Goal: Transaction & Acquisition: Purchase product/service

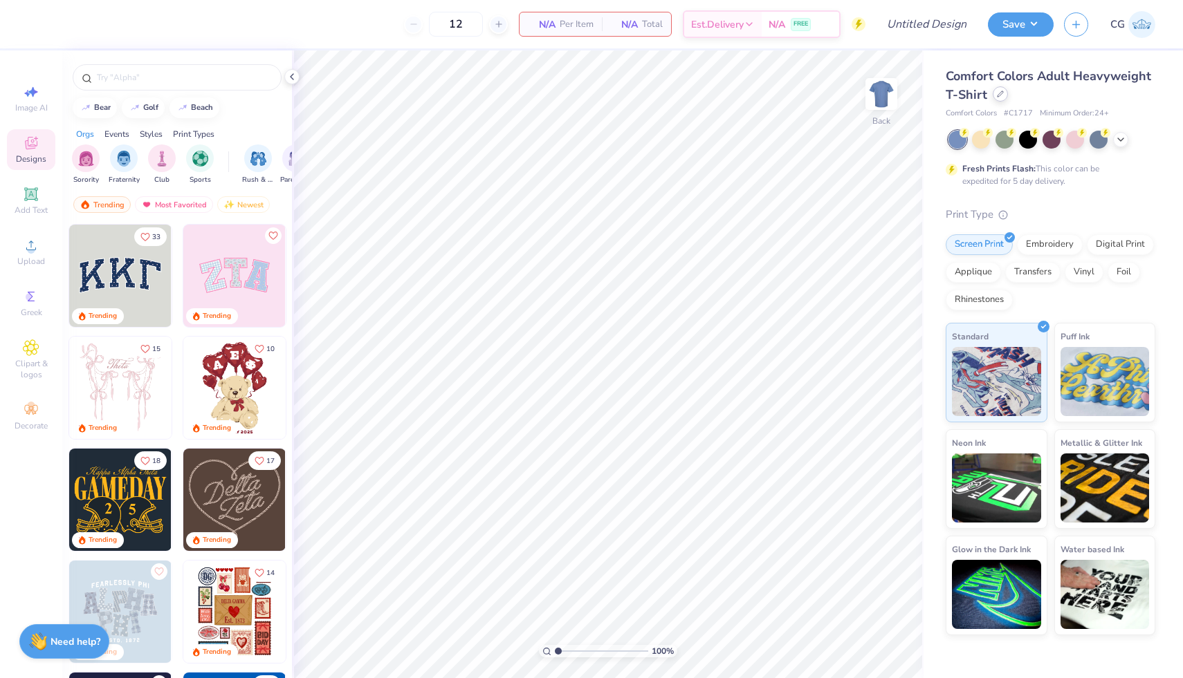
click at [1001, 93] on icon at bounding box center [1000, 94] width 7 height 7
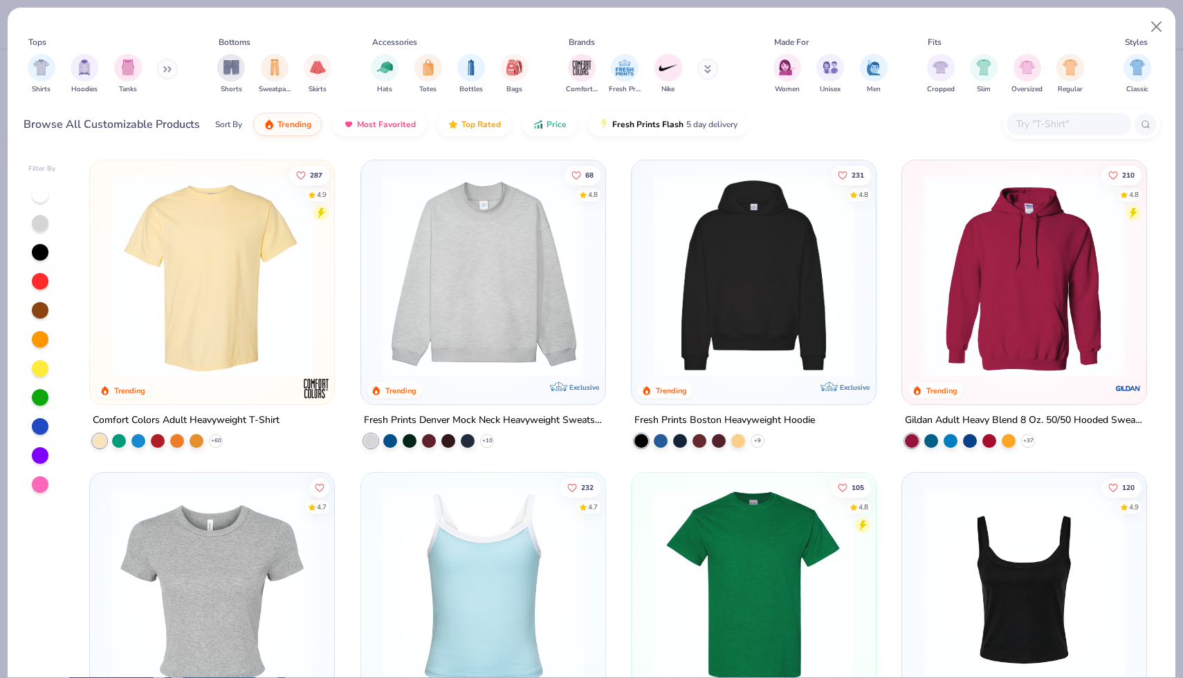
click at [1074, 124] on input "text" at bounding box center [1068, 124] width 107 height 16
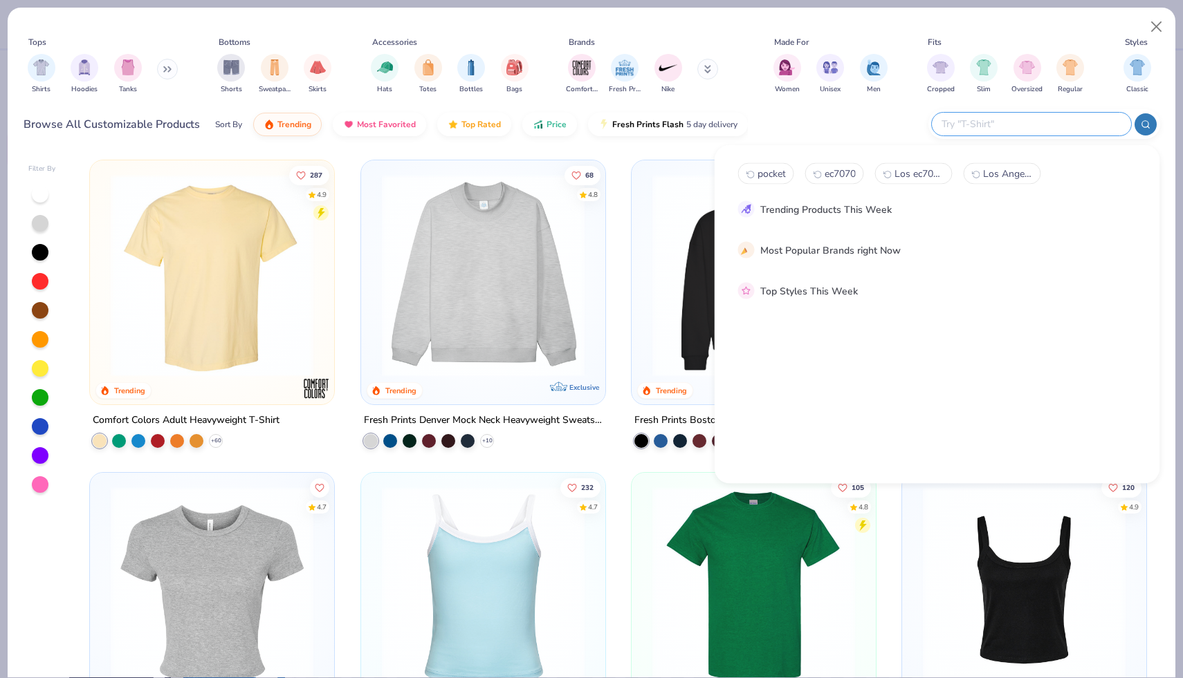
type input "o"
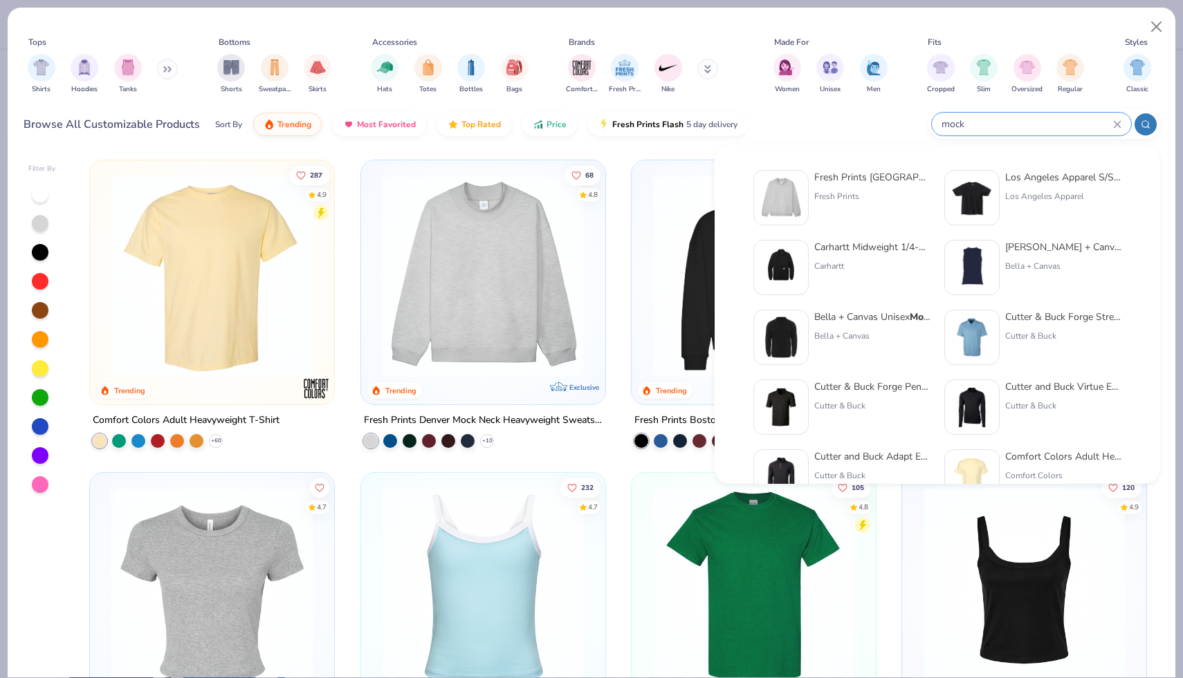
type input "mock"
click at [814, 190] on div "Fresh Prints" at bounding box center [872, 196] width 116 height 12
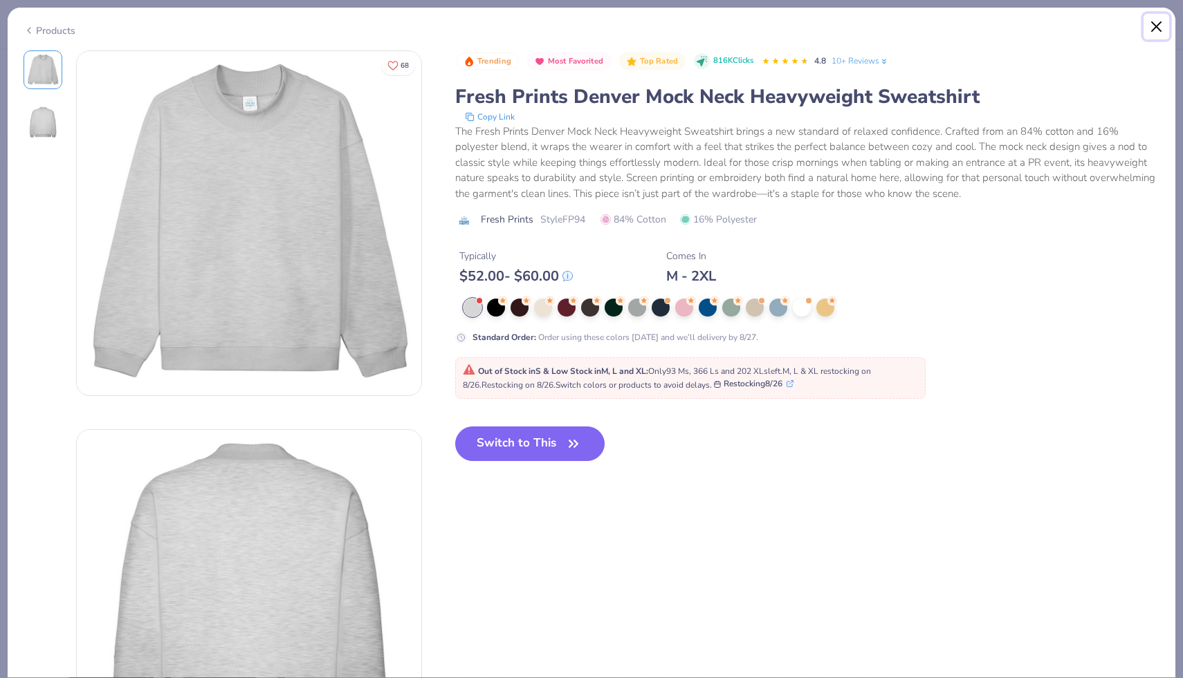
click at [1161, 28] on button "Close" at bounding box center [1156, 27] width 26 height 26
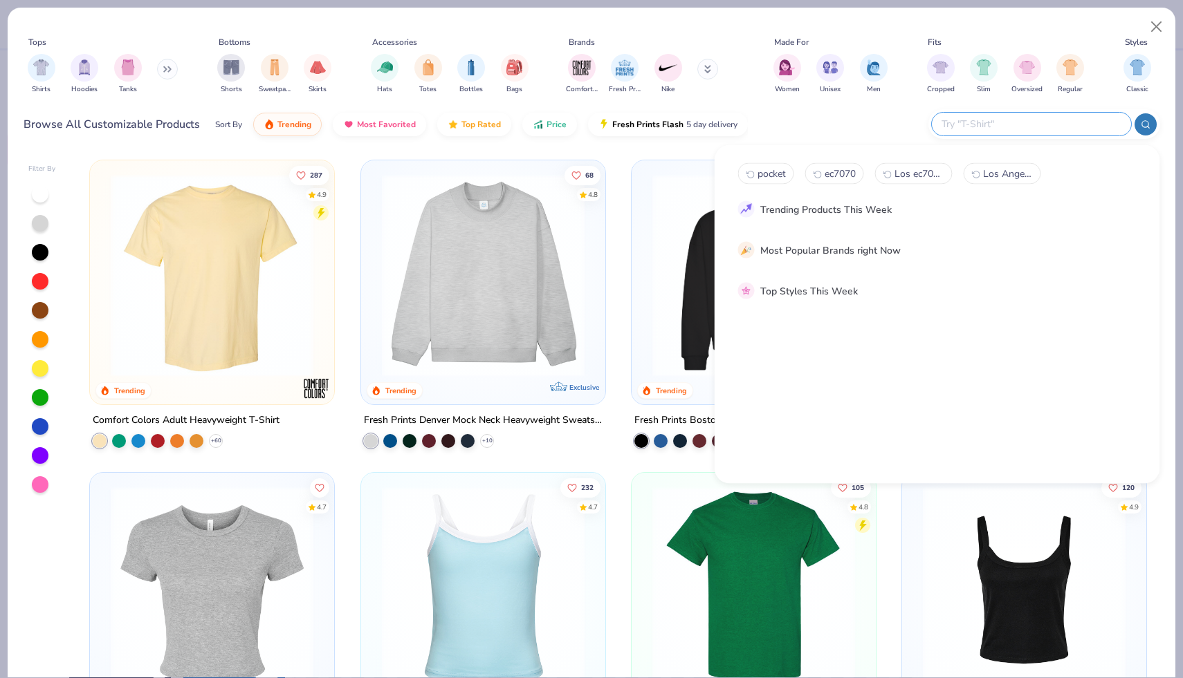
click at [1079, 121] on input "text" at bounding box center [1030, 124] width 181 height 16
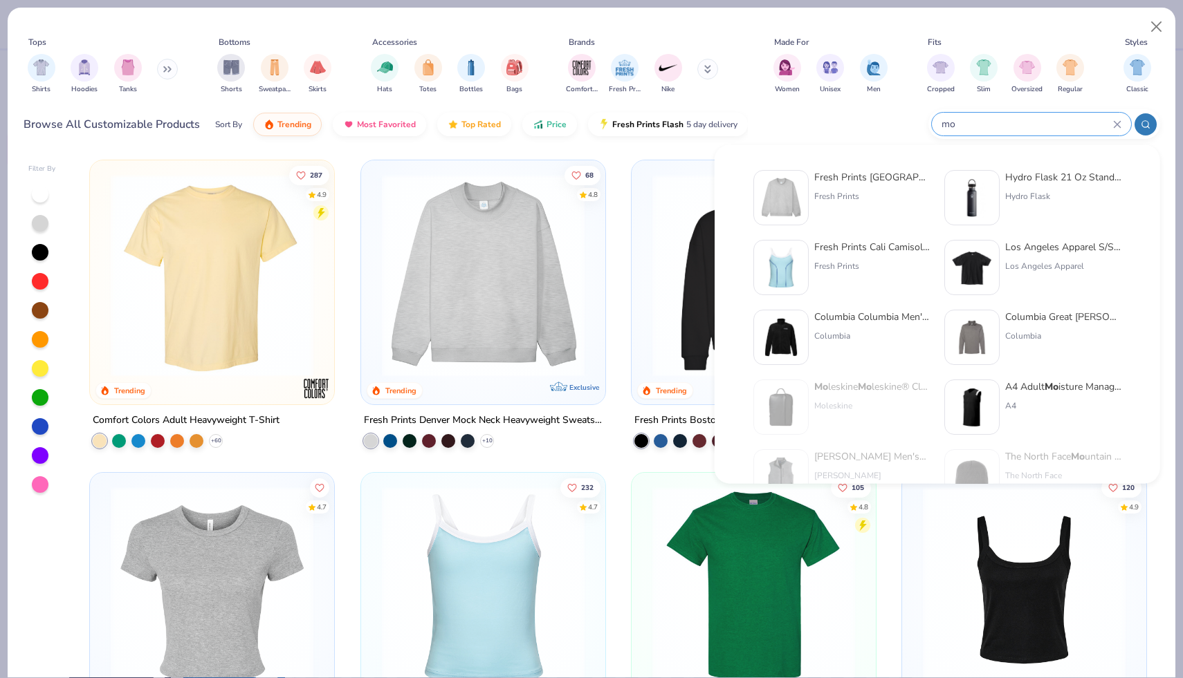
type input "m"
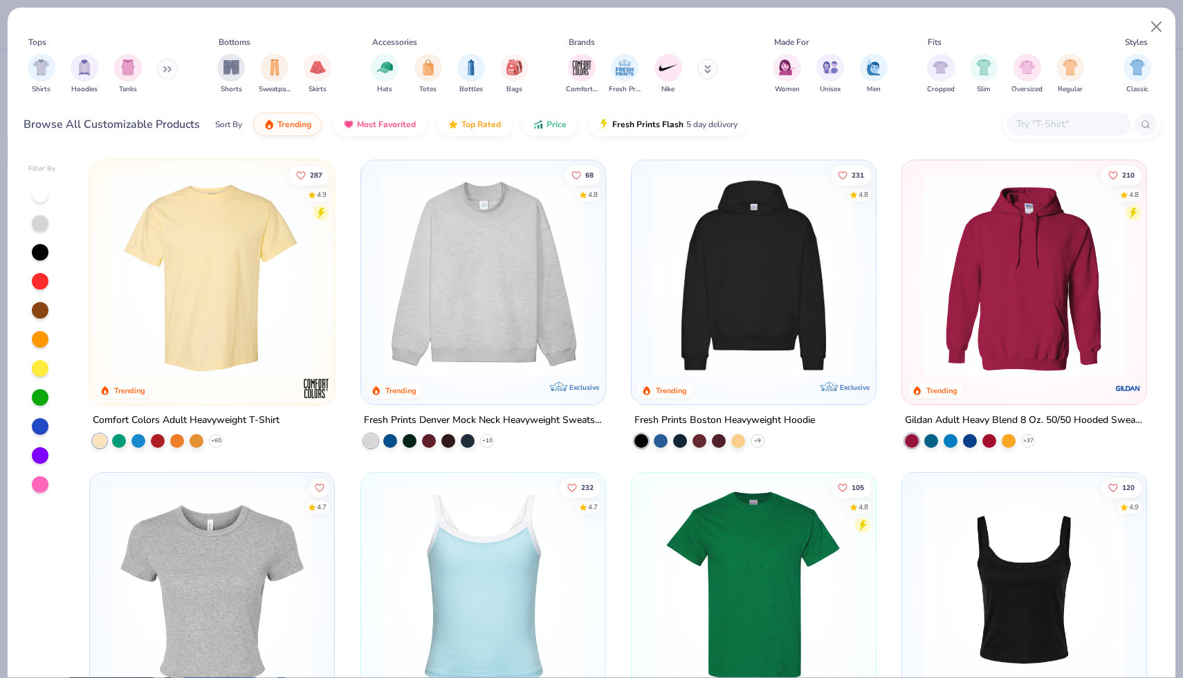
click at [166, 71] on icon at bounding box center [165, 69] width 2 height 5
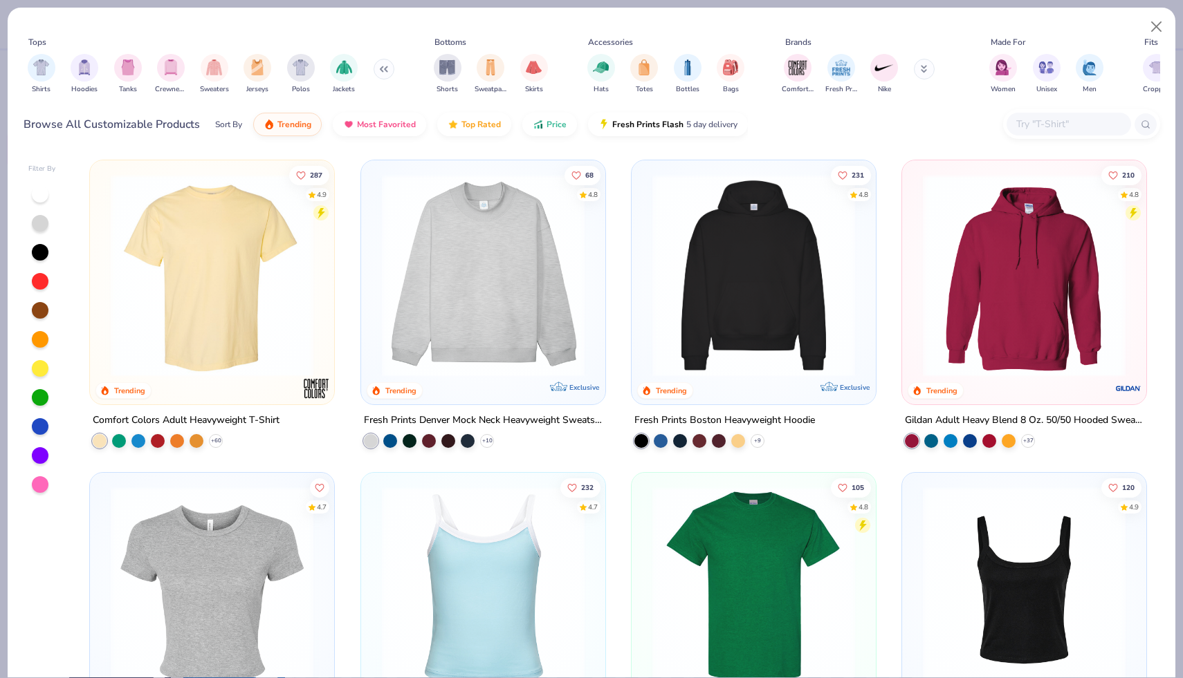
click at [380, 71] on icon at bounding box center [381, 69] width 2 height 5
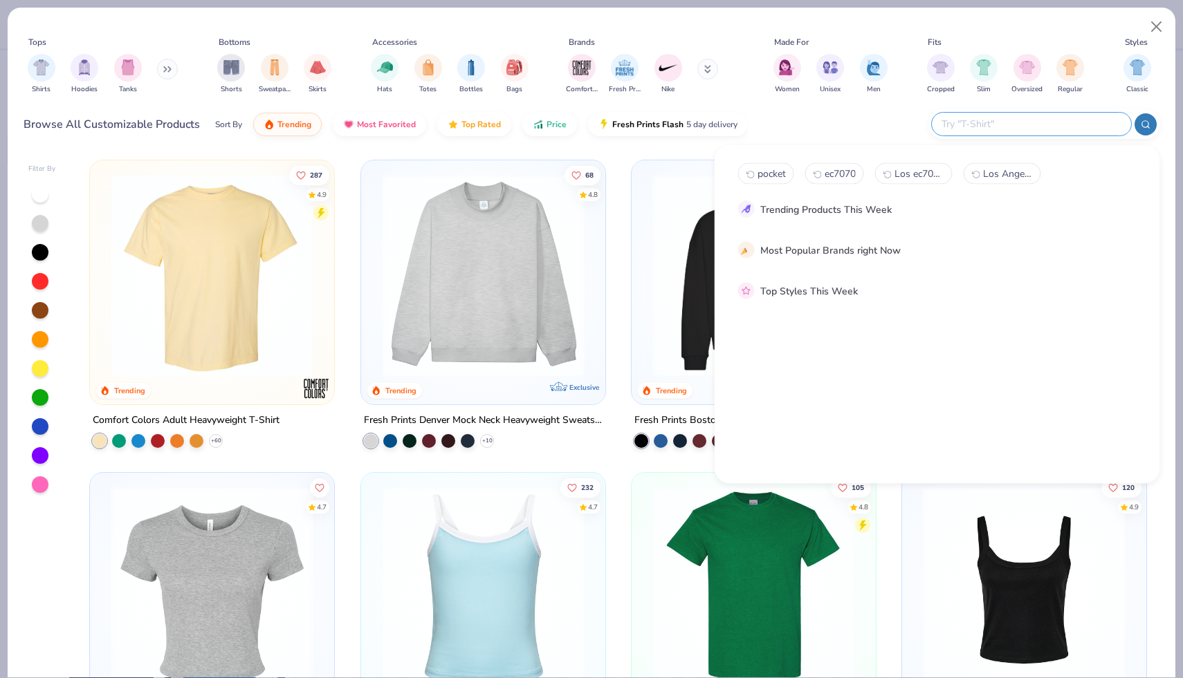
click at [1078, 116] on input "text" at bounding box center [1030, 124] width 181 height 16
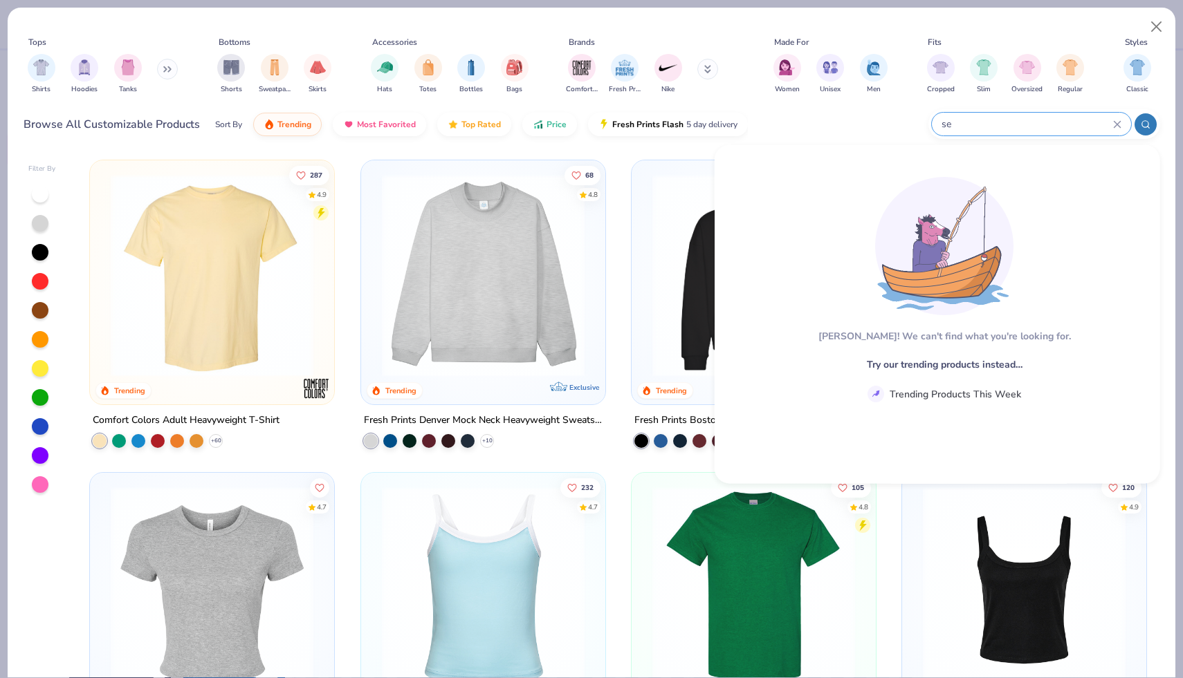
type input "s"
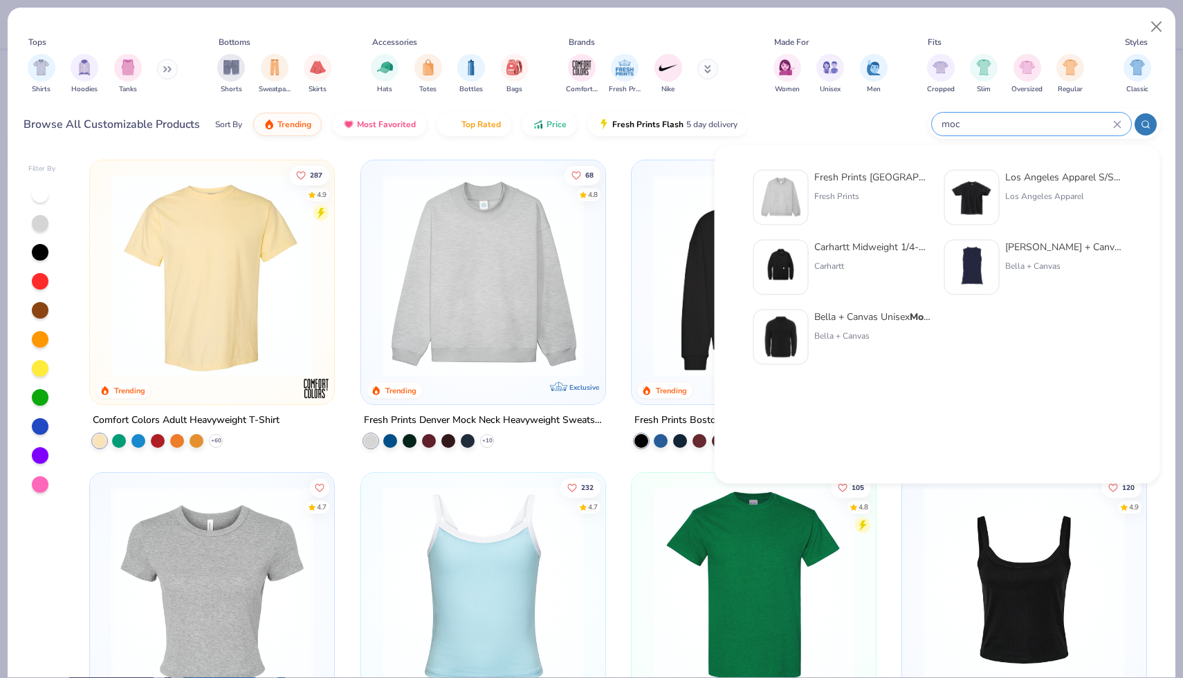
type input "moc"
click at [860, 187] on div "Fresh Prints Denver Moc k Neck Heavyweight Sweatshirt Fresh Prints" at bounding box center [872, 197] width 116 height 55
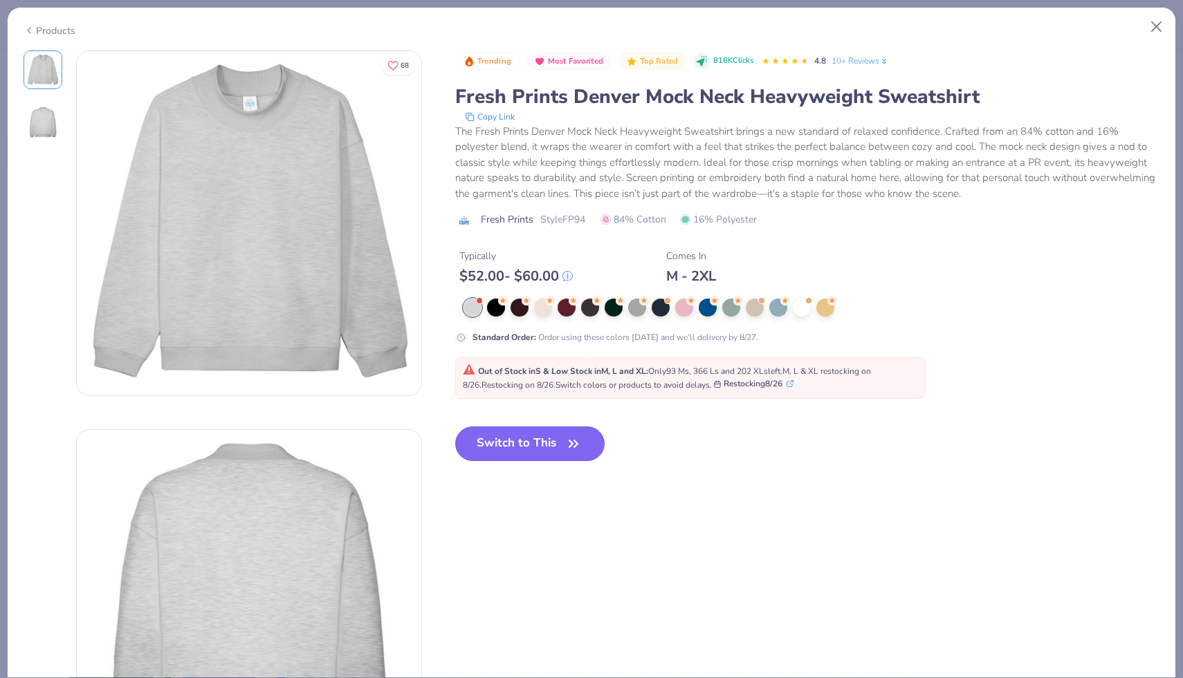
click at [568, 445] on icon "button" at bounding box center [573, 443] width 19 height 19
type input "50"
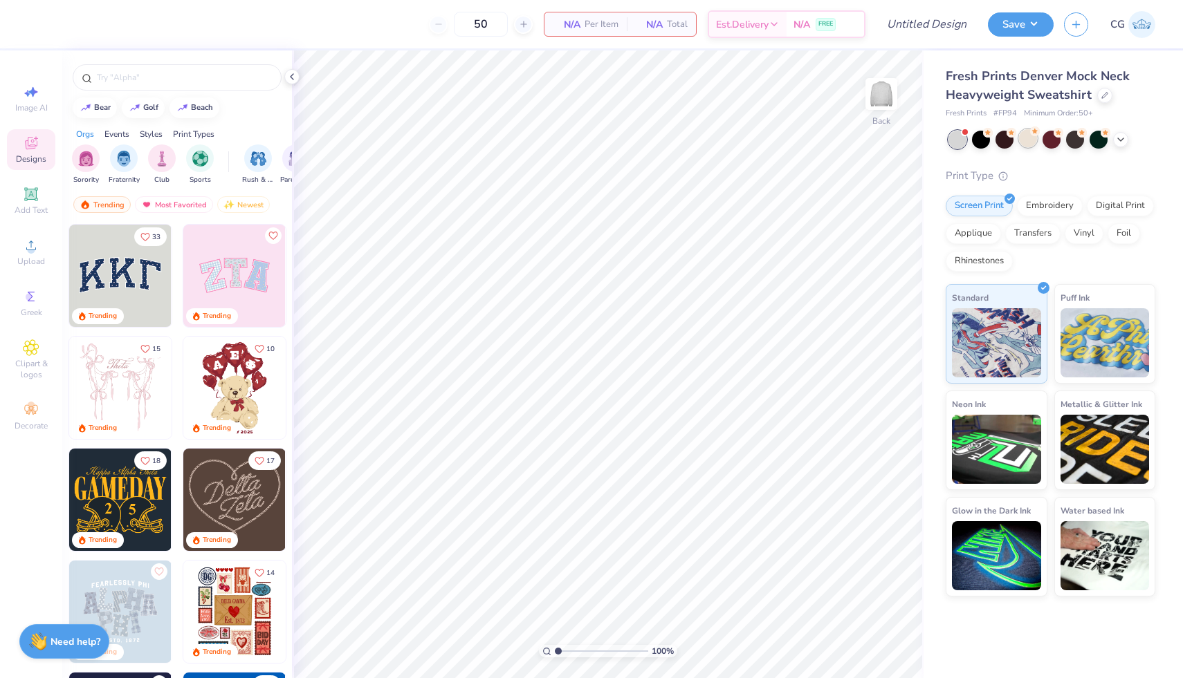
click at [1028, 142] on div at bounding box center [1028, 138] width 18 height 18
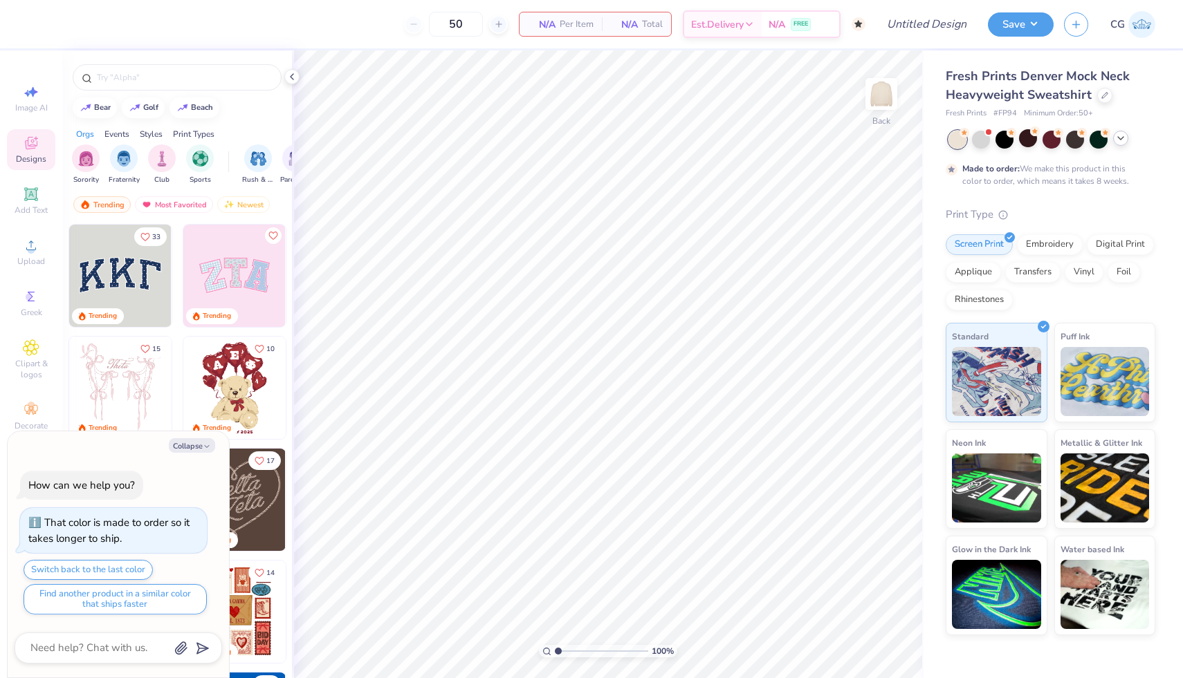
click at [1121, 140] on icon at bounding box center [1120, 138] width 11 height 11
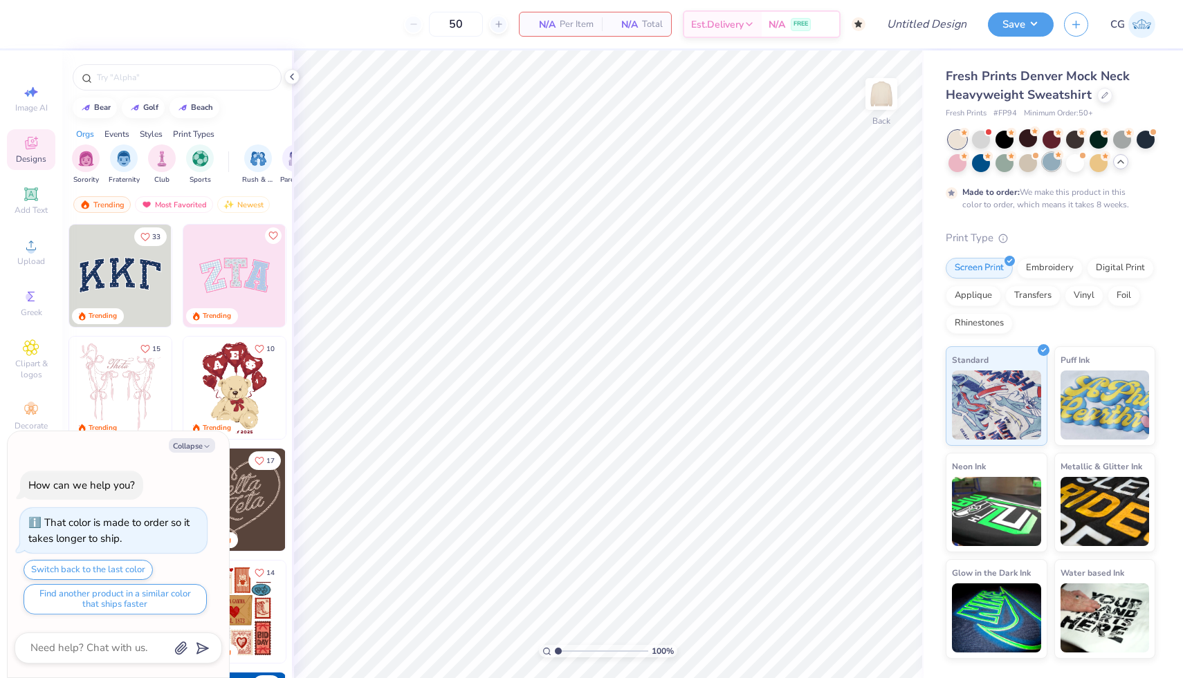
click at [1051, 165] on div at bounding box center [1051, 162] width 18 height 18
click at [151, 274] on img at bounding box center [120, 276] width 102 height 102
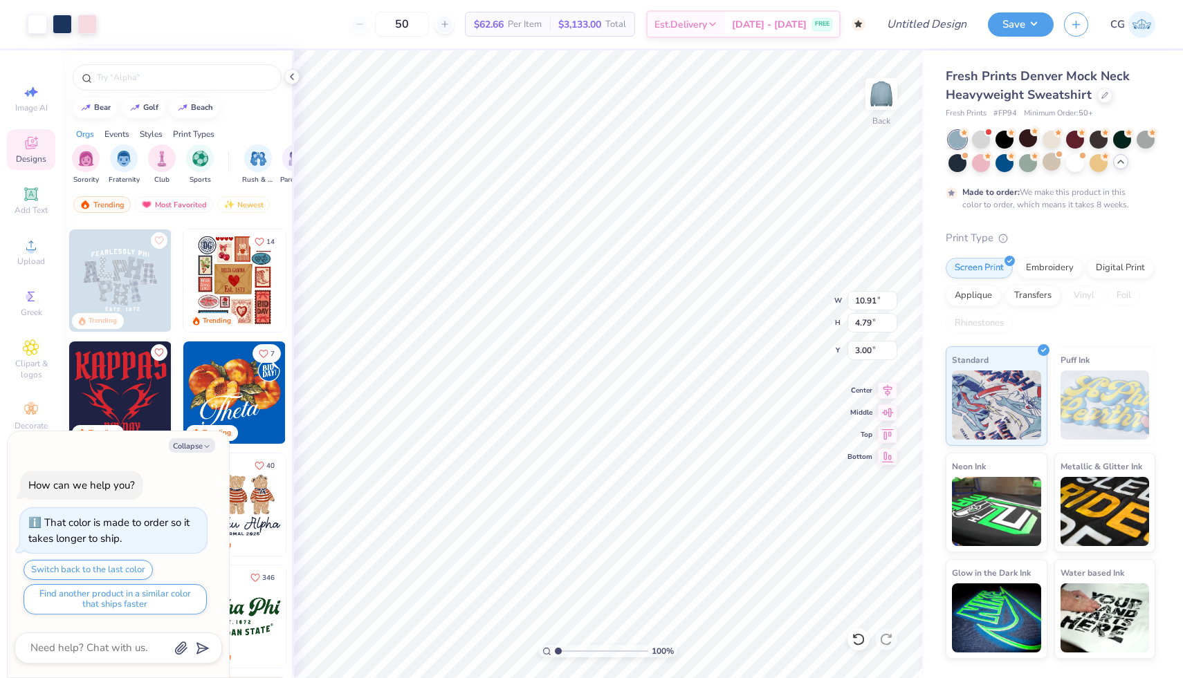
scroll to position [333, 0]
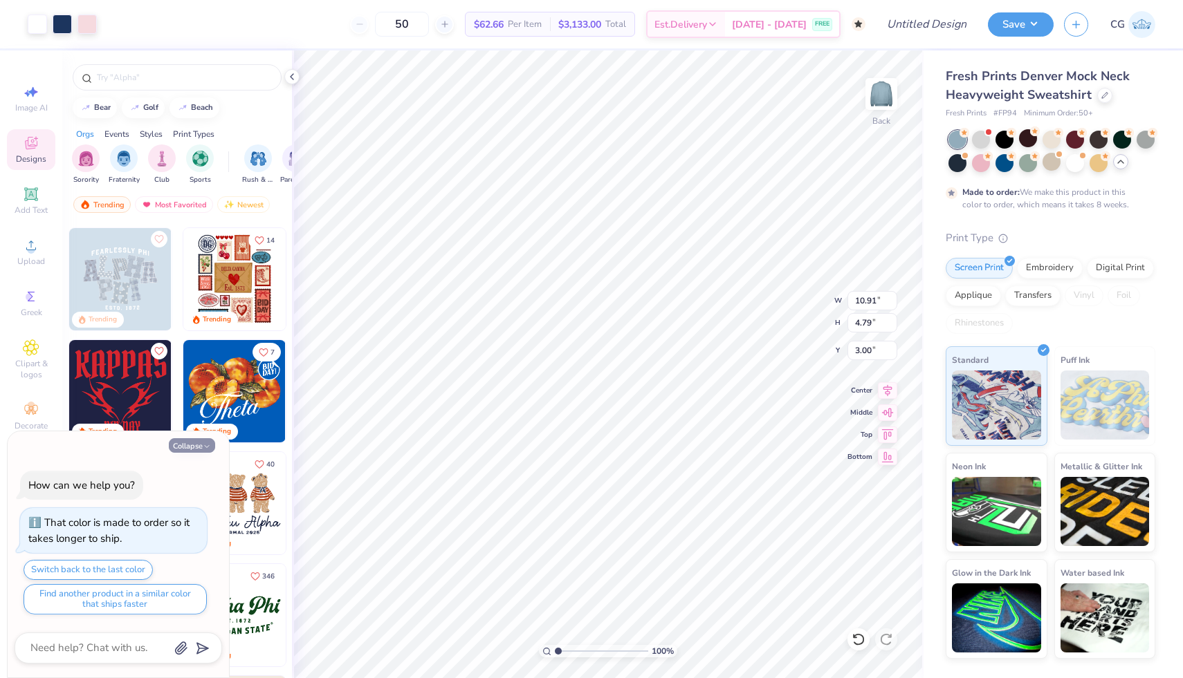
click at [194, 443] on button "Collapse" at bounding box center [192, 445] width 46 height 15
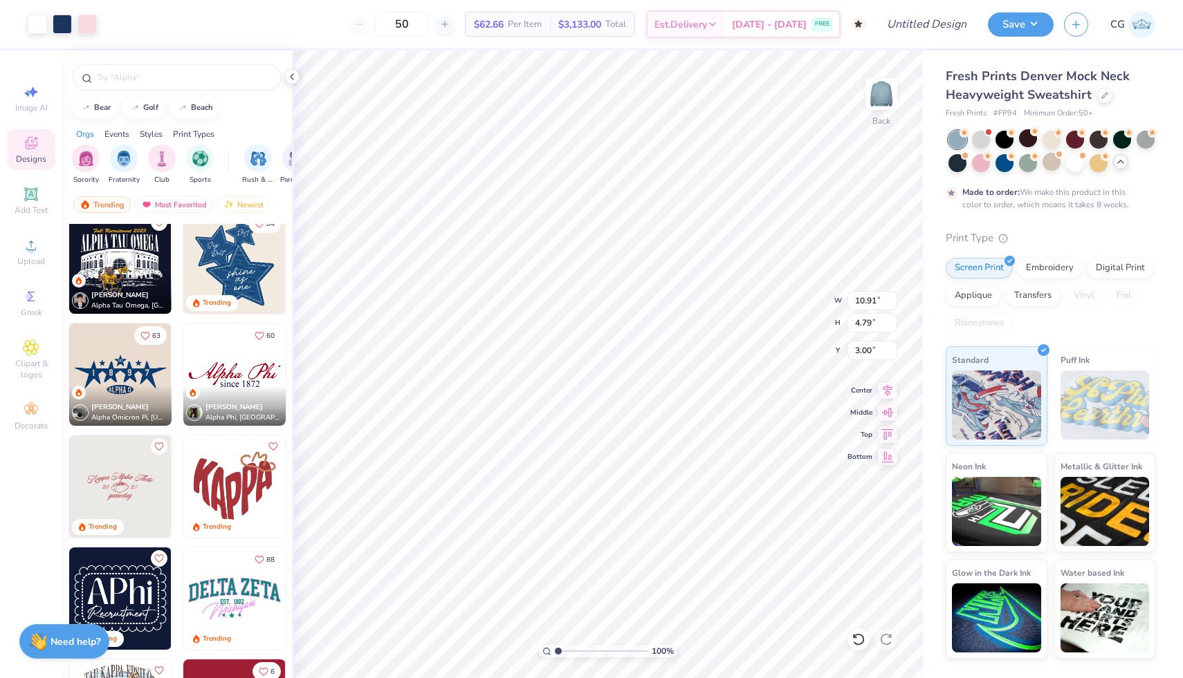
scroll to position [798, 0]
click at [972, 165] on div at bounding box center [981, 162] width 18 height 18
click at [1052, 162] on div at bounding box center [1051, 162] width 18 height 18
click at [955, 135] on div at bounding box center [957, 140] width 18 height 18
click at [1031, 169] on div at bounding box center [1028, 162] width 18 height 18
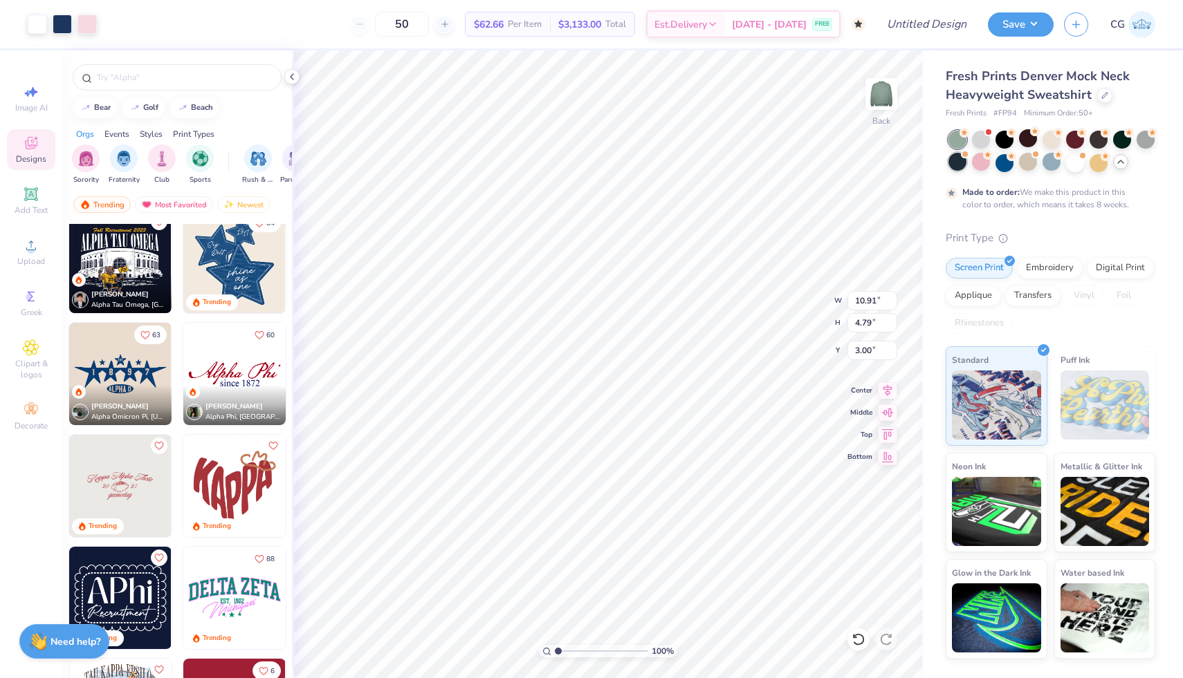
click at [961, 169] on div at bounding box center [957, 162] width 18 height 18
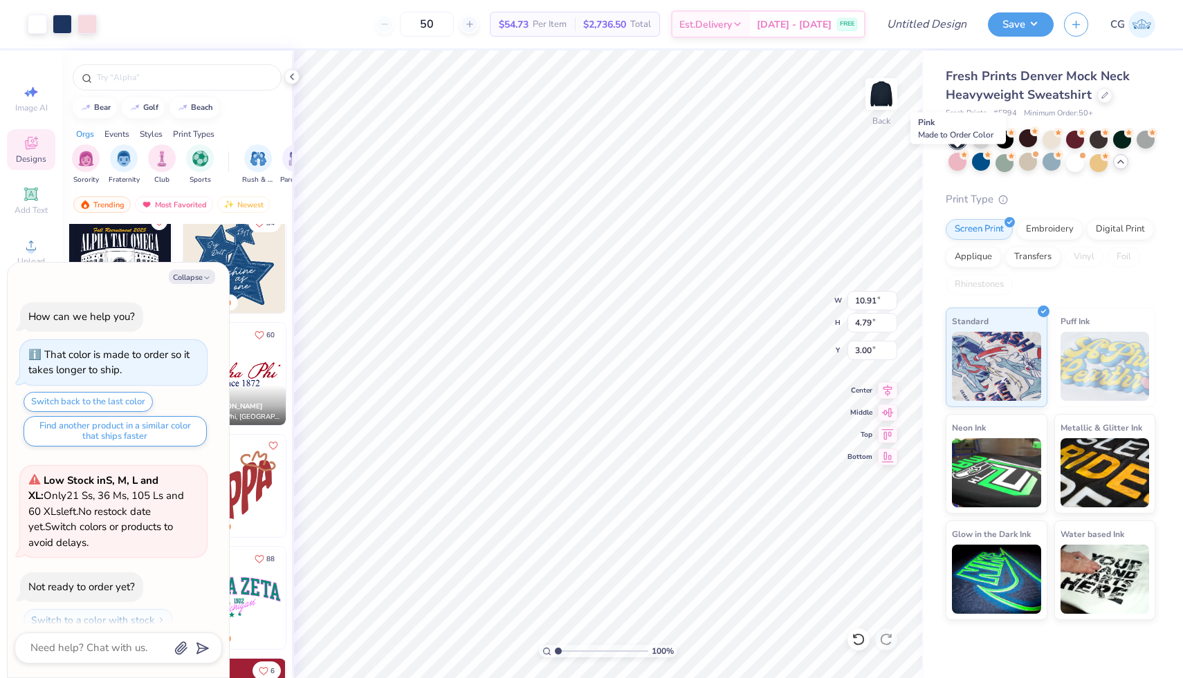
scroll to position [127, 0]
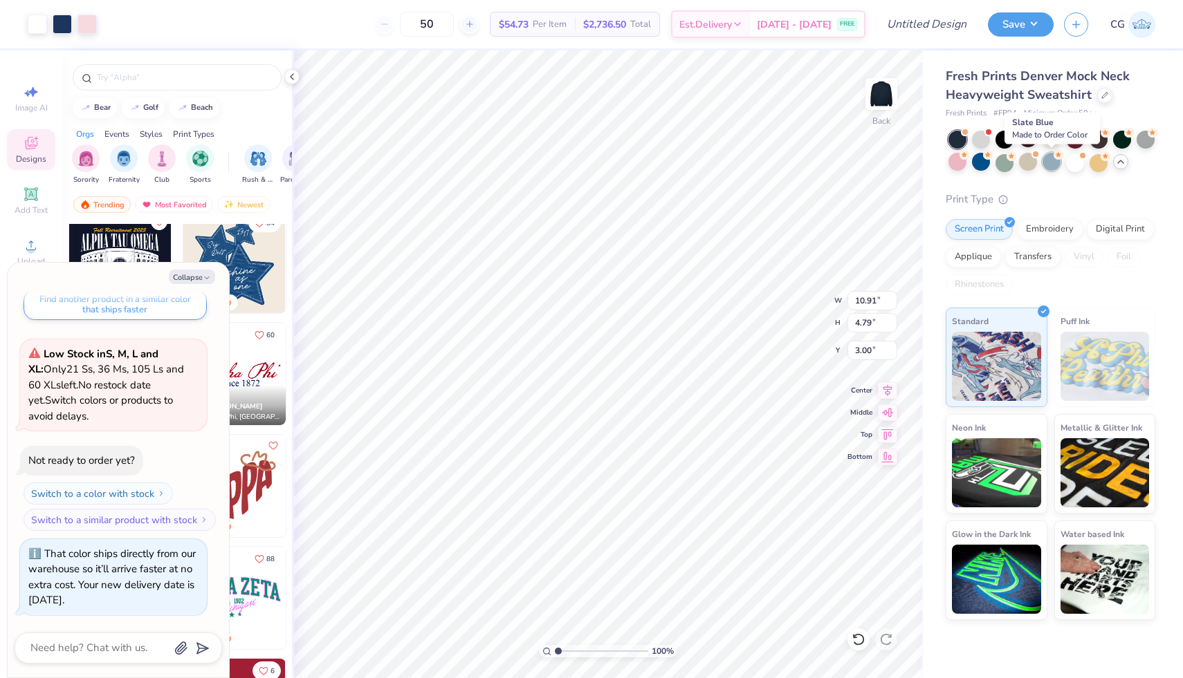
click at [1055, 164] on div at bounding box center [1051, 162] width 18 height 18
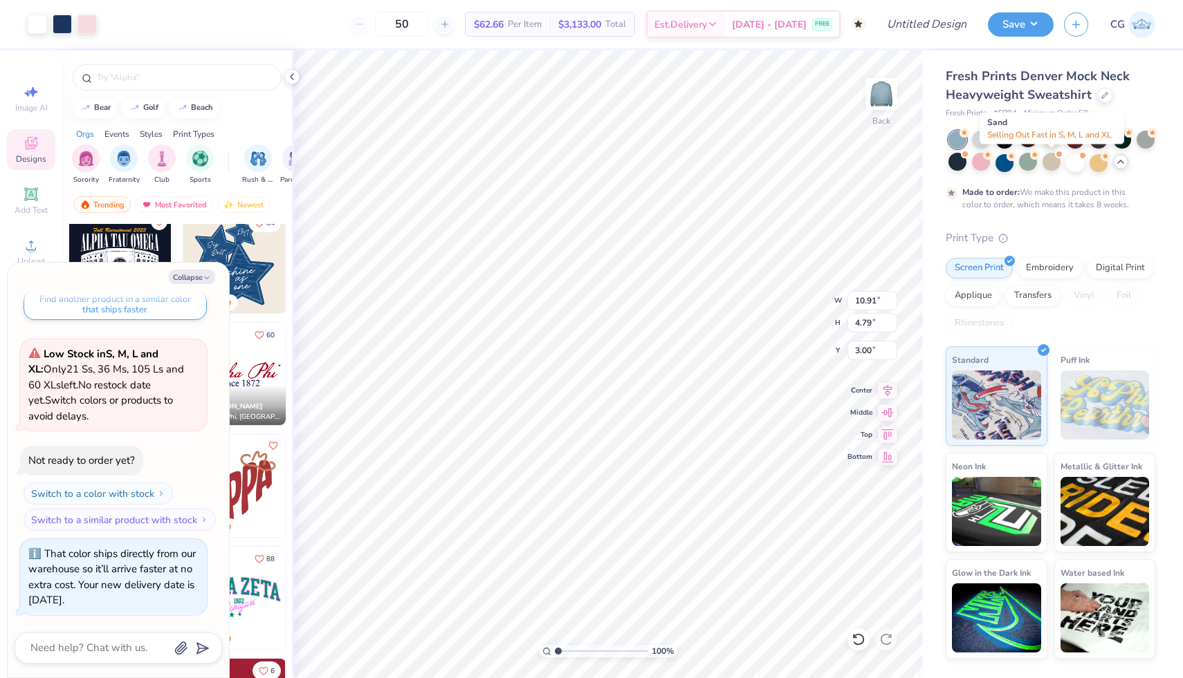
scroll to position [257, 0]
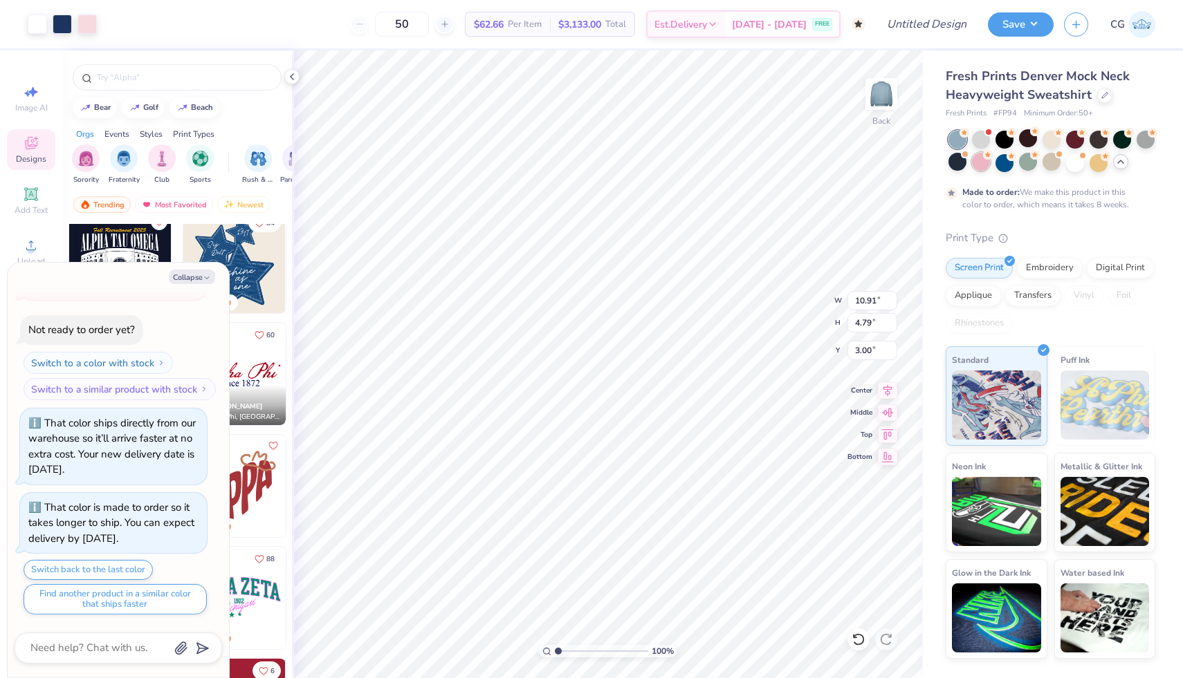
click at [983, 165] on div at bounding box center [981, 162] width 18 height 18
click at [962, 169] on div at bounding box center [957, 162] width 18 height 18
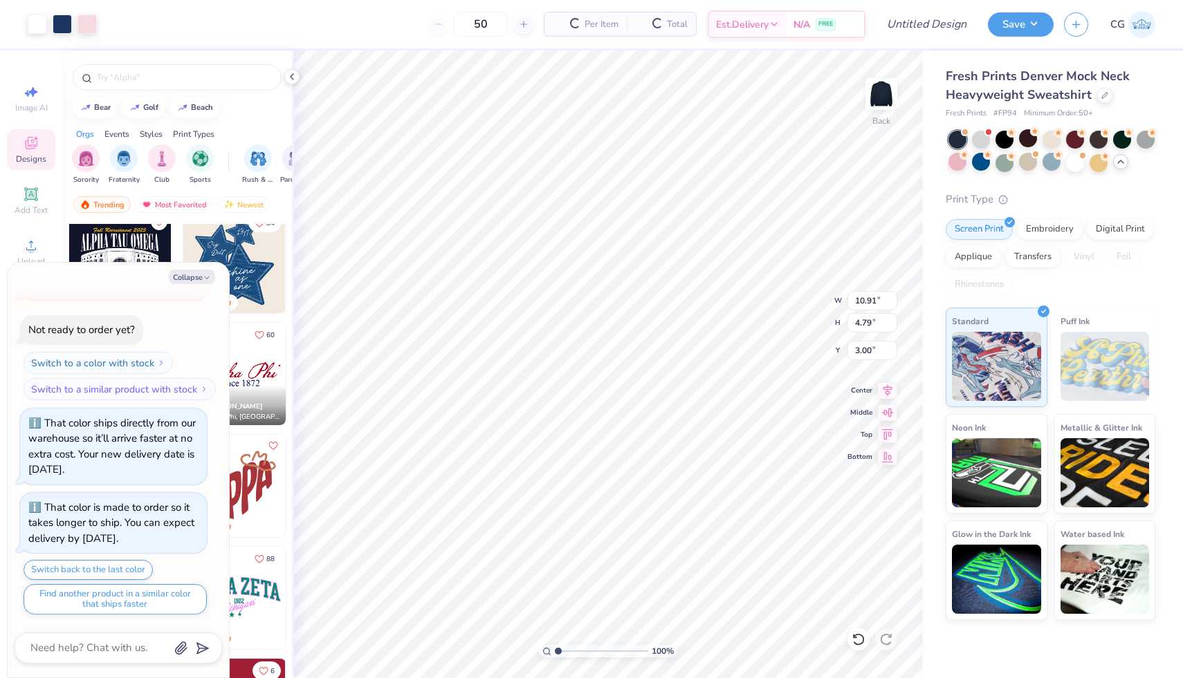
scroll to position [553, 0]
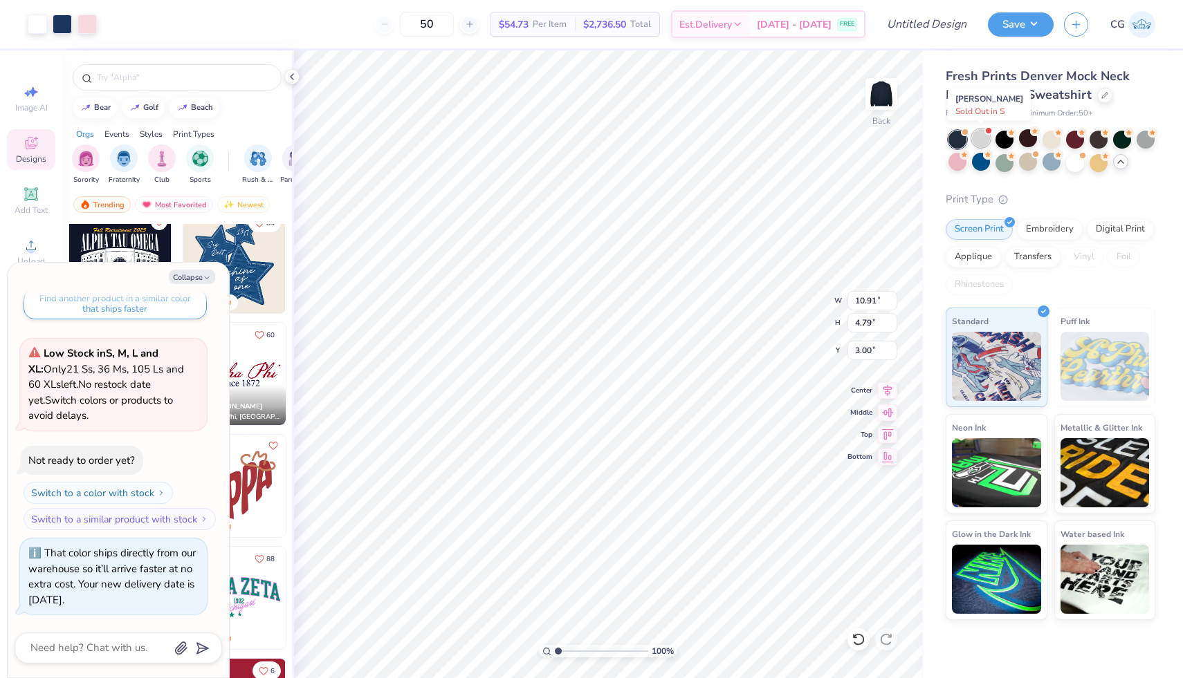
click at [982, 137] on div at bounding box center [981, 138] width 18 height 18
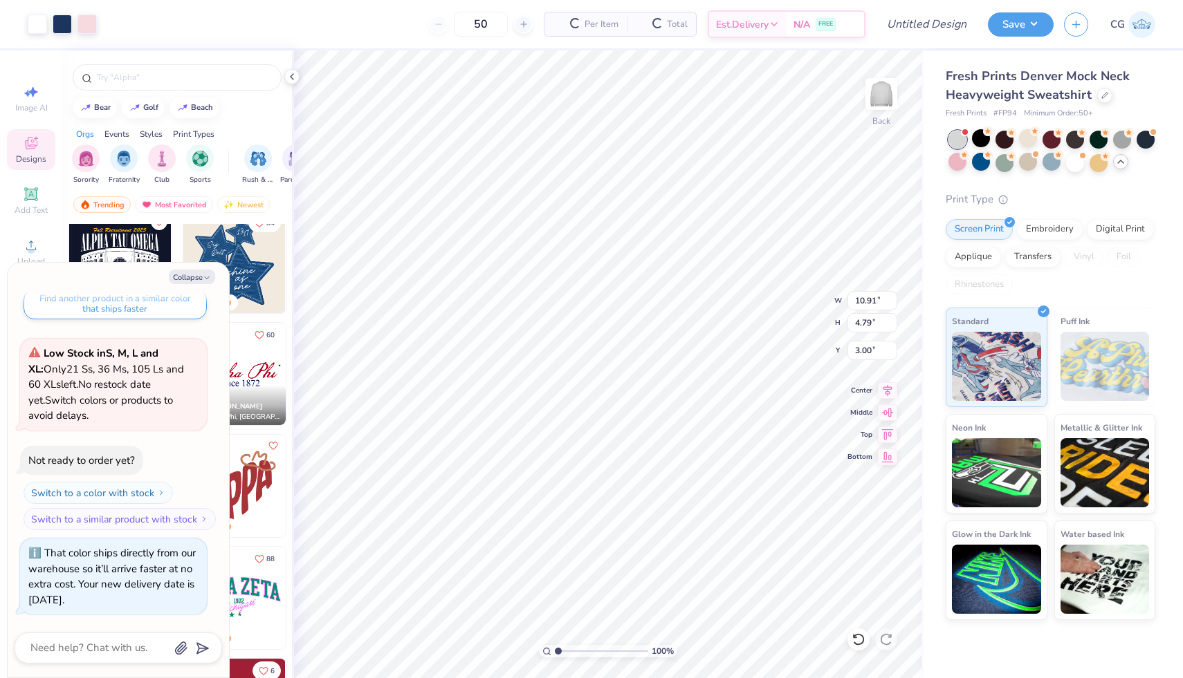
scroll to position [779, 0]
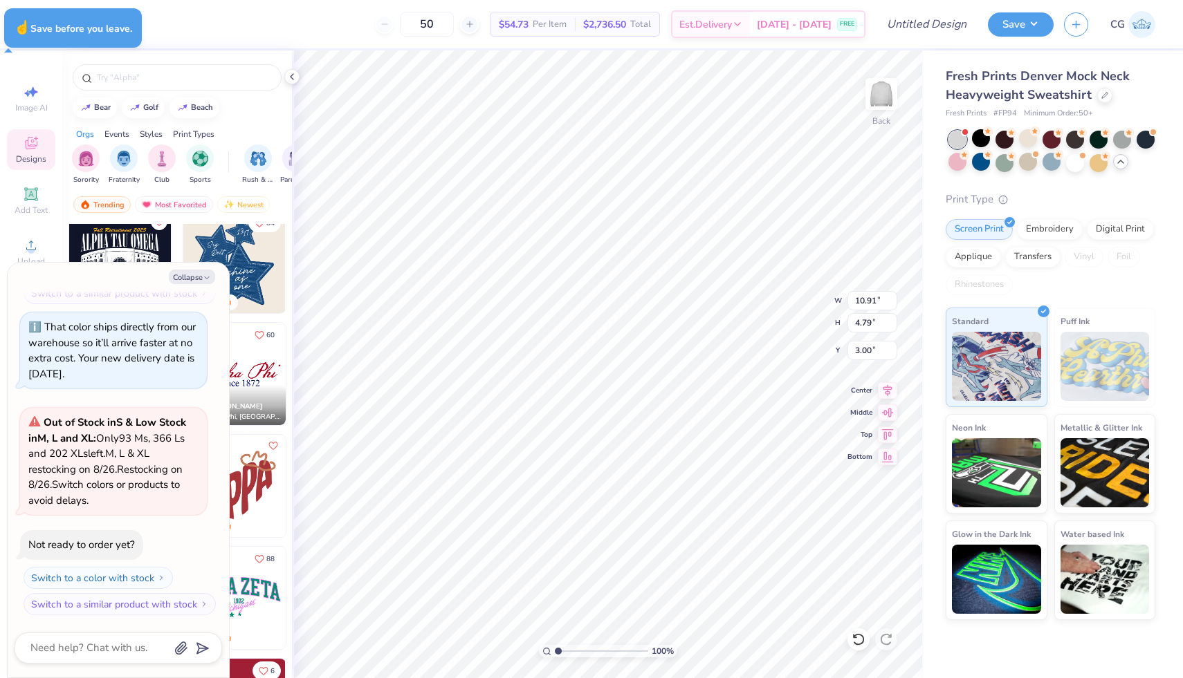
type textarea "x"
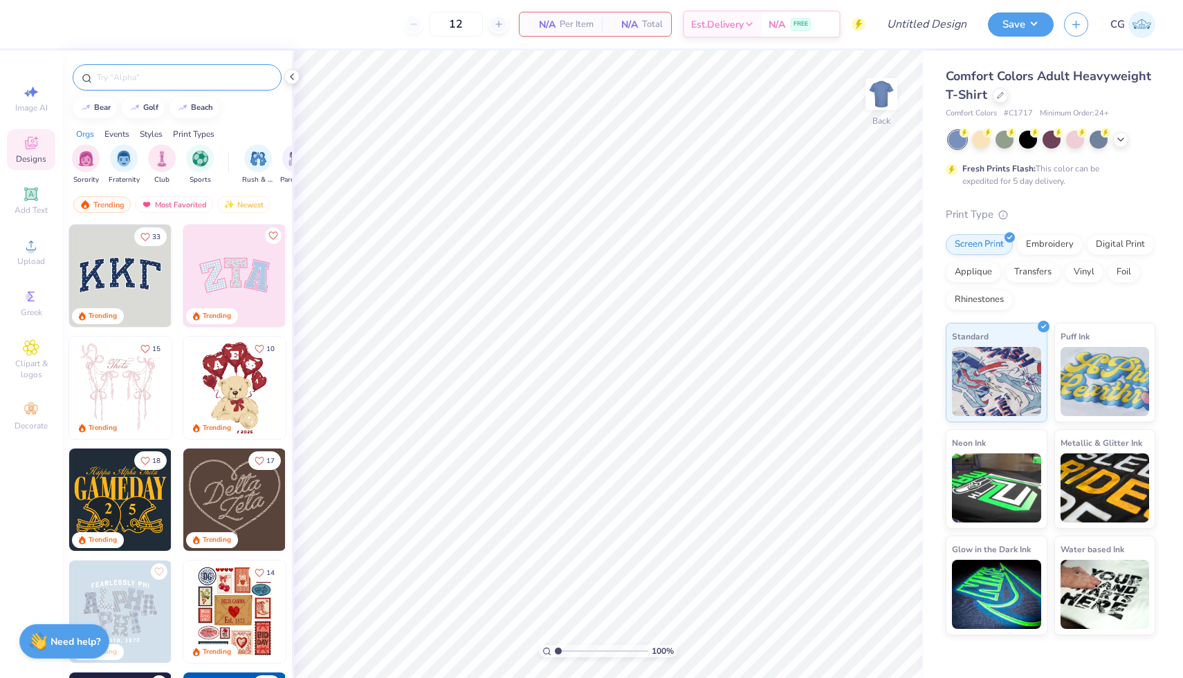
click at [103, 80] on input "text" at bounding box center [183, 78] width 177 height 14
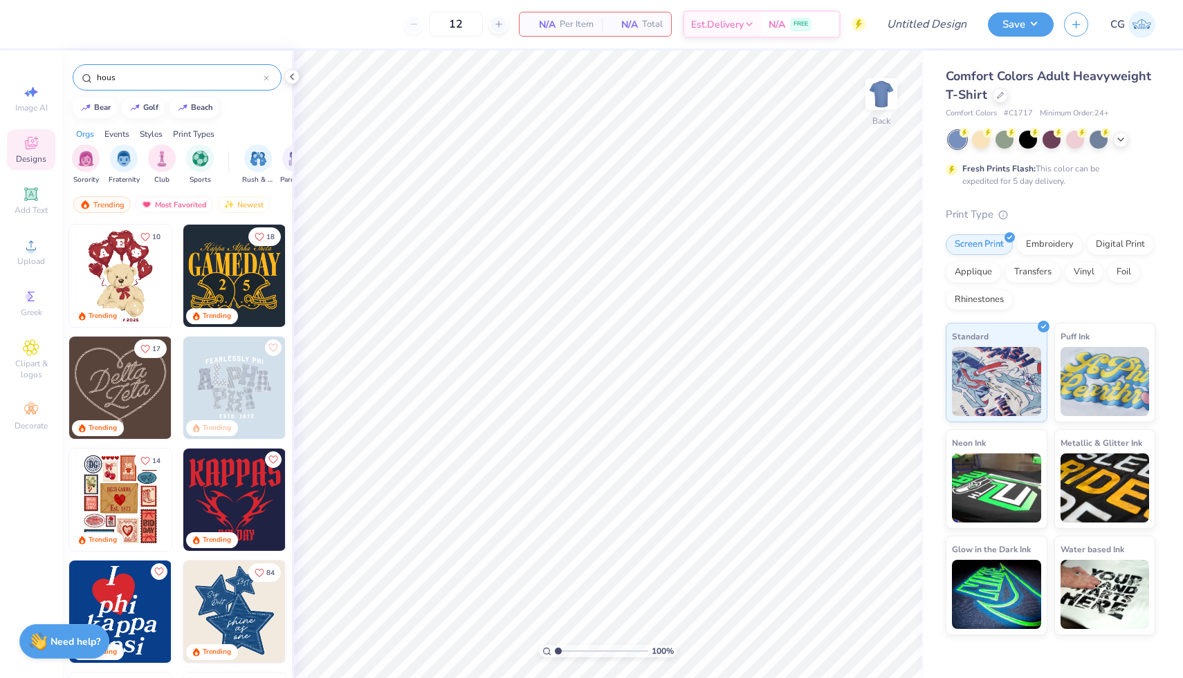
type input "house"
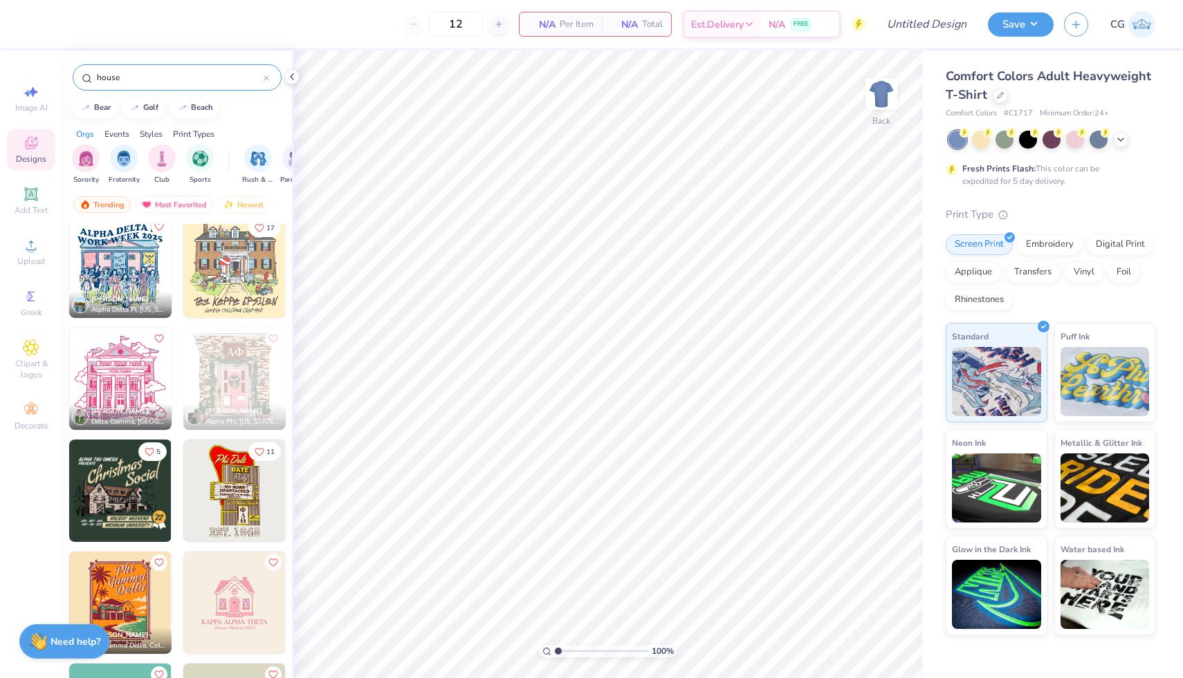
scroll to position [122, 0]
